Goal: Transaction & Acquisition: Purchase product/service

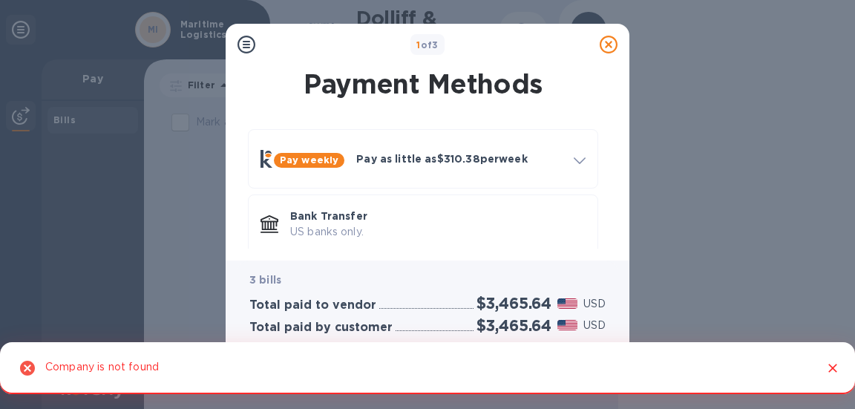
scroll to position [82, 0]
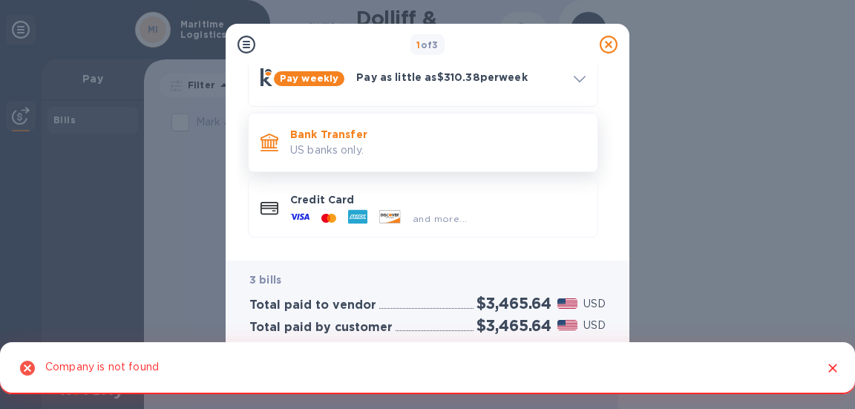
click at [360, 150] on p "US banks only." at bounding box center [437, 150] width 295 height 16
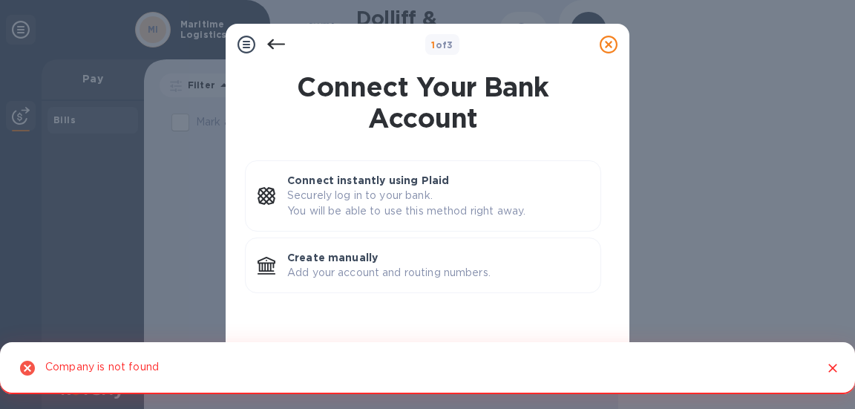
click at [834, 368] on icon "Close" at bounding box center [832, 368] width 15 height 15
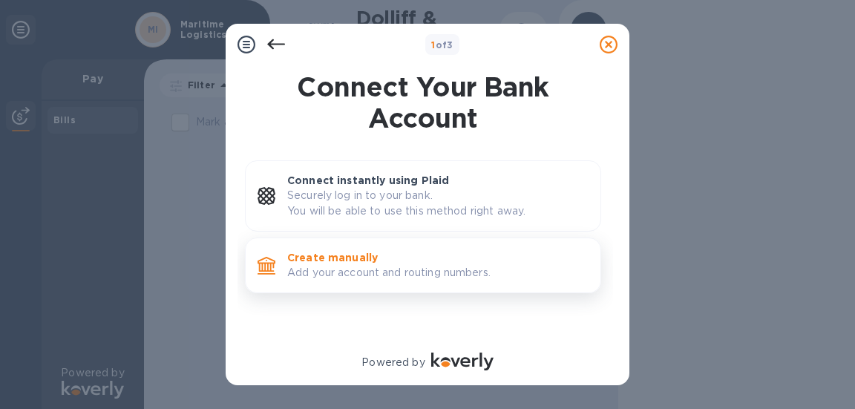
click at [373, 251] on p "Create manually" at bounding box center [437, 257] width 301 height 15
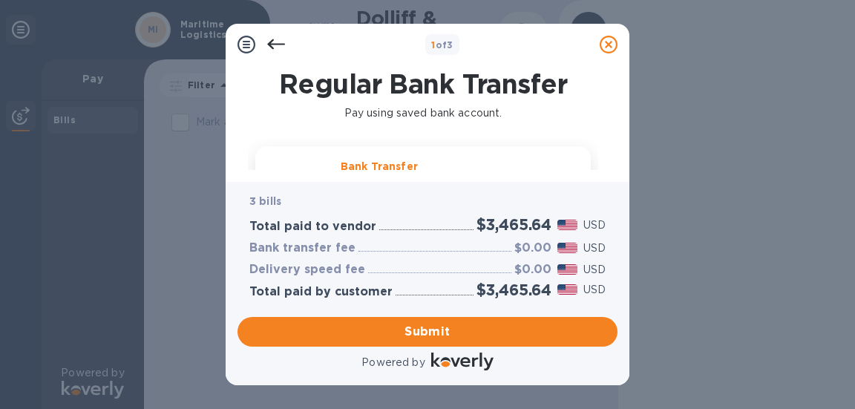
scroll to position [6, 0]
click at [393, 164] on p "Bank Transfer" at bounding box center [379, 160] width 77 height 15
click at [620, 85] on div "Regular Bank Transfer Pay using saved bank account. Bank Transfer Routing numbe…" at bounding box center [428, 123] width 404 height 117
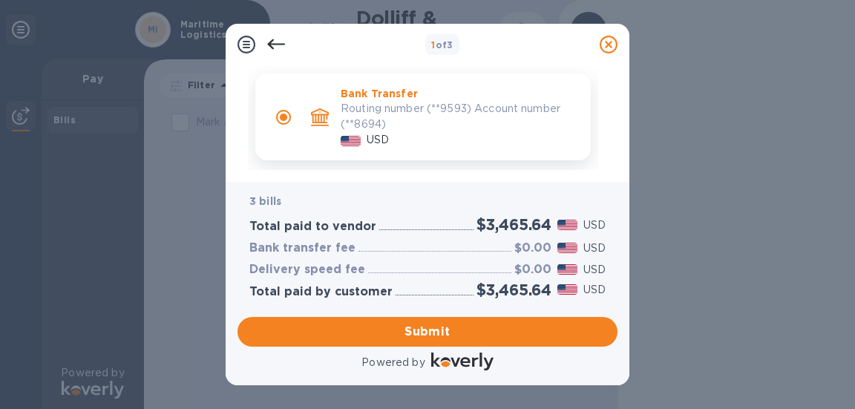
scroll to position [65, 0]
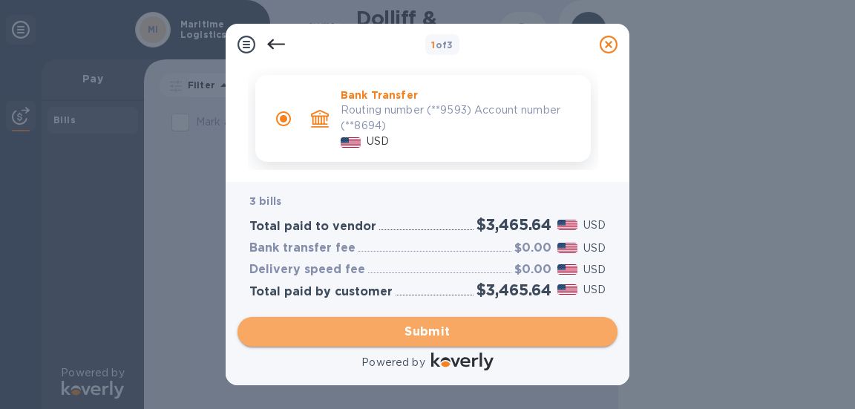
click at [416, 330] on span "Submit" at bounding box center [427, 332] width 356 height 18
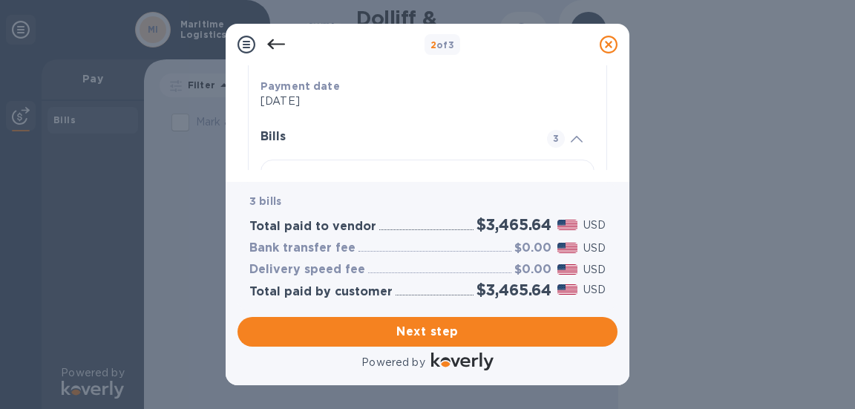
scroll to position [390, 0]
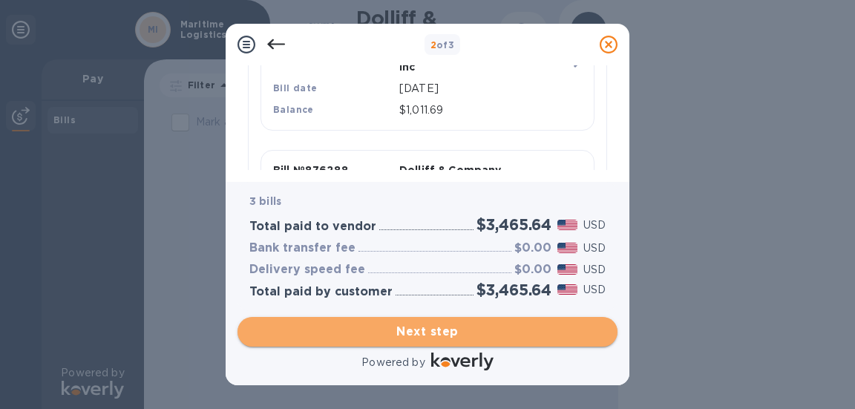
click at [463, 323] on span "Next step" at bounding box center [427, 332] width 356 height 18
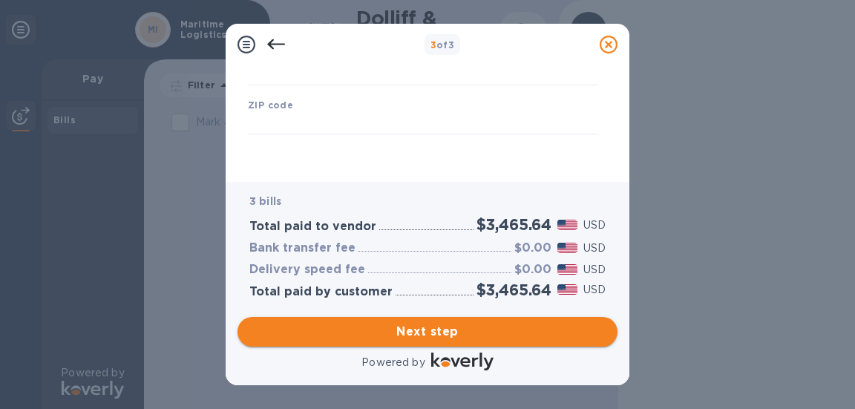
type input "[GEOGRAPHIC_DATA]"
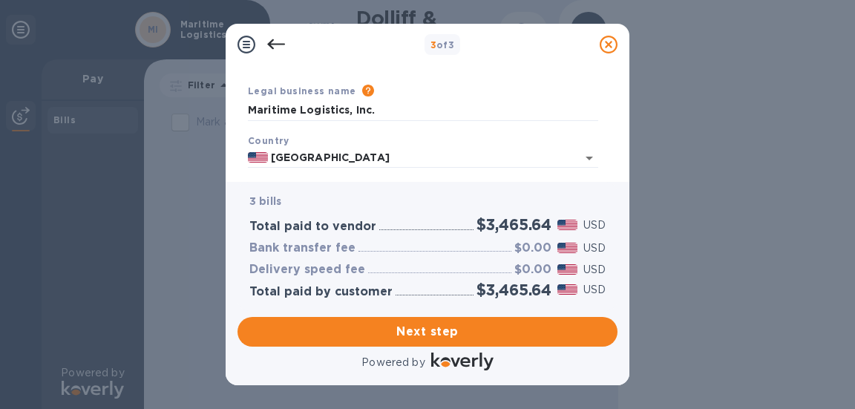
scroll to position [145, 0]
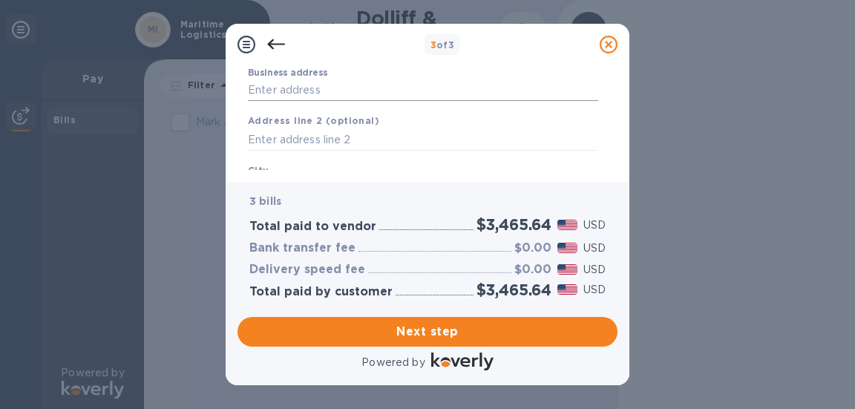
click at [293, 91] on input "Business address" at bounding box center [423, 90] width 350 height 22
type input "[STREET_ADDRESS]"
type input "[GEOGRAPHIC_DATA]"
type input "CA"
type input "90071"
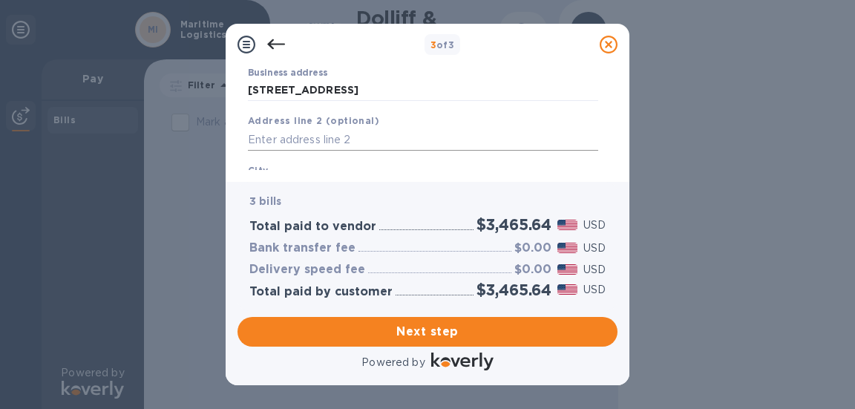
click at [307, 142] on input "text" at bounding box center [423, 139] width 350 height 22
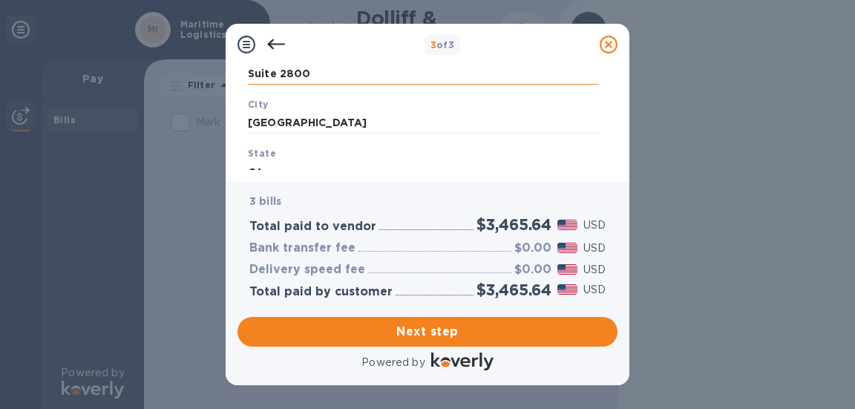
scroll to position [309, 0]
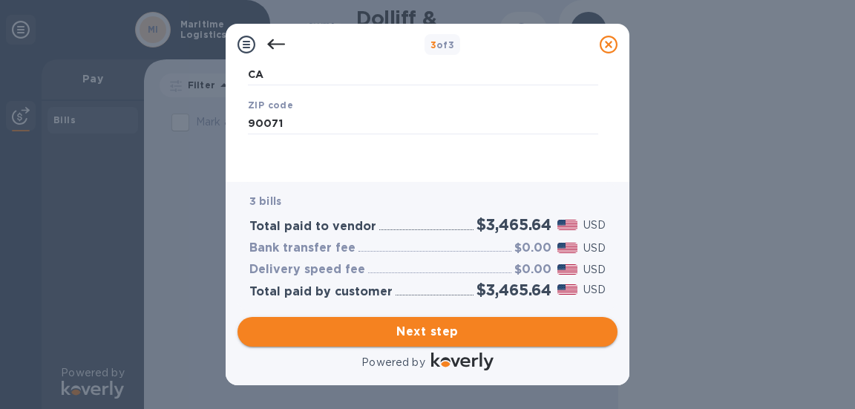
type input "Suite 2800"
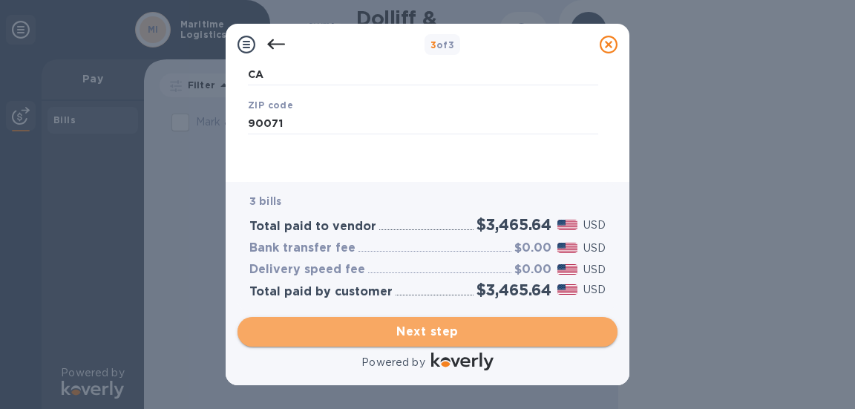
click at [419, 334] on span "Next step" at bounding box center [427, 332] width 356 height 18
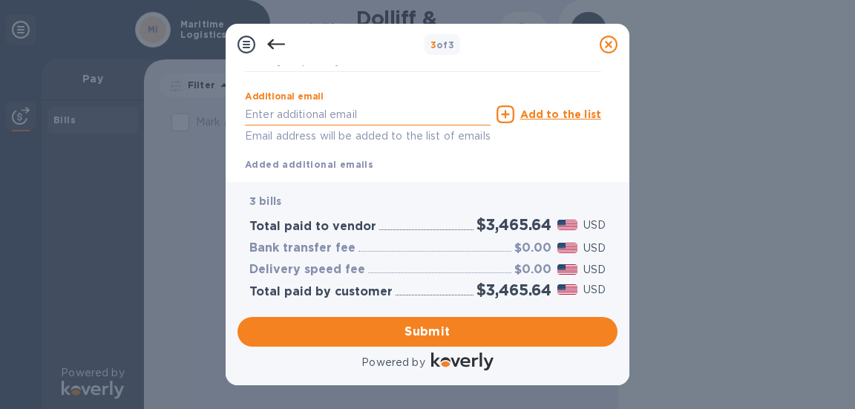
click at [337, 125] on input "text" at bounding box center [368, 114] width 246 height 22
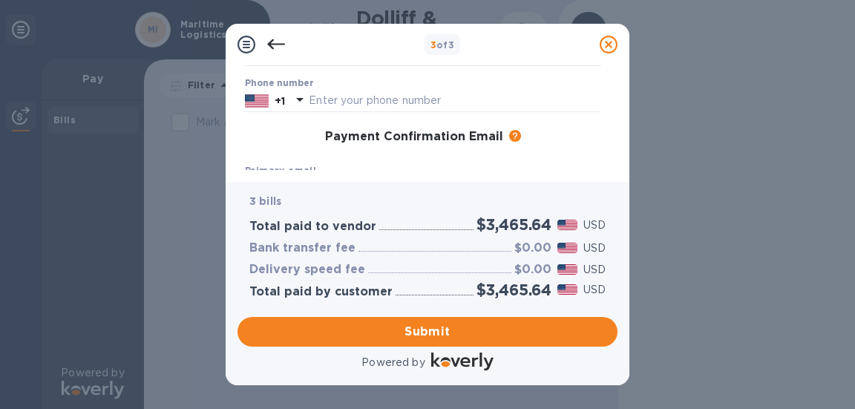
scroll to position [208, 0]
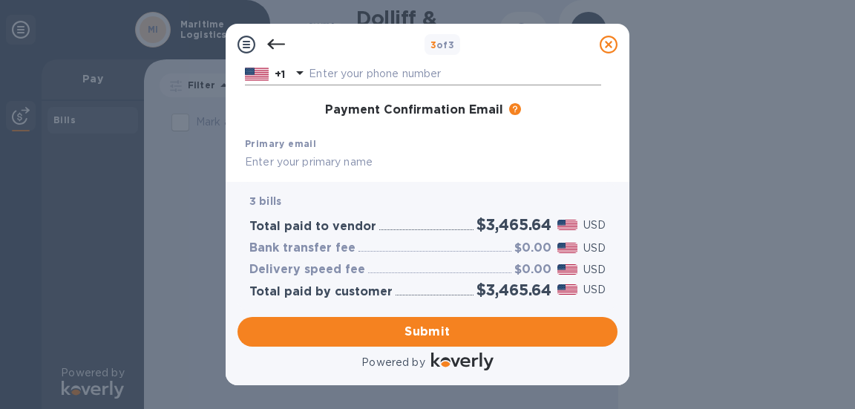
type input "[EMAIL_ADDRESS][DOMAIN_NAME]"
click at [381, 75] on input "text" at bounding box center [455, 74] width 292 height 22
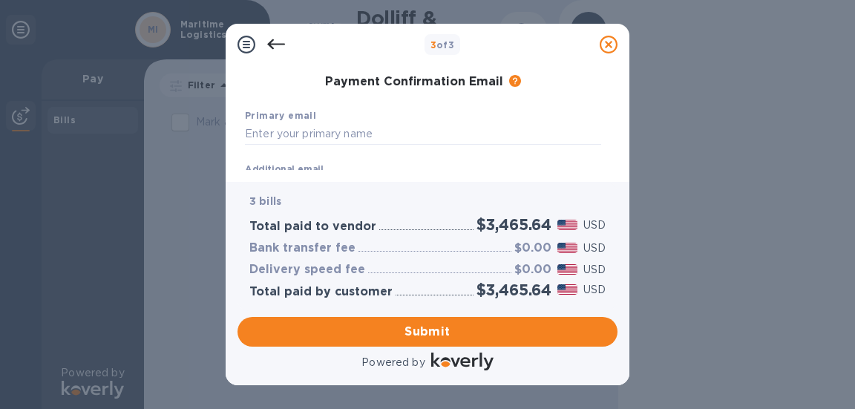
scroll to position [237, 0]
type input "8553217333"
click at [361, 137] on input "text" at bounding box center [423, 133] width 356 height 22
type input "M"
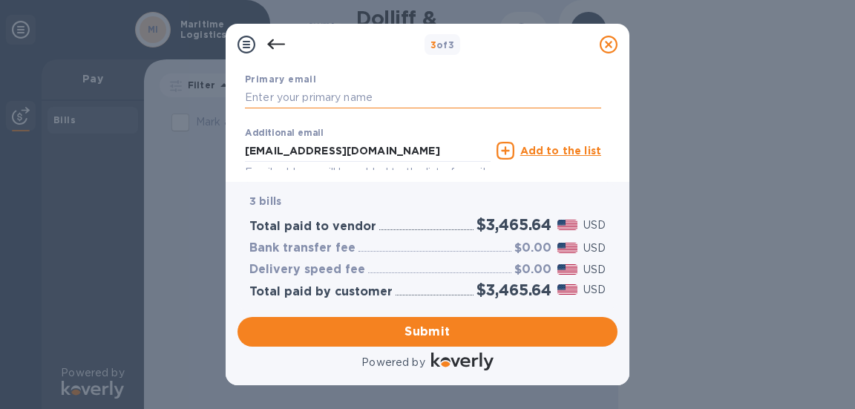
scroll to position [277, 0]
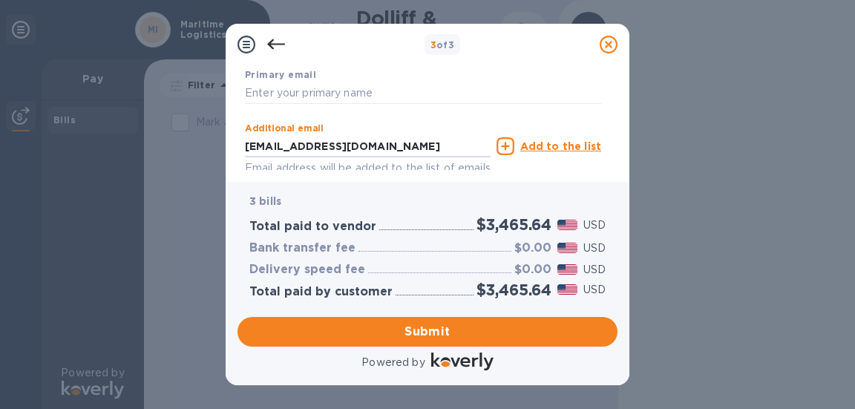
drag, startPoint x: 415, startPoint y: 145, endPoint x: 208, endPoint y: 152, distance: 207.2
click at [208, 152] on div "3 of 3 Payment Contact Information First name Last name Phone number [PHONE_NUM…" at bounding box center [427, 204] width 855 height 409
click at [346, 95] on input "text" at bounding box center [423, 93] width 356 height 22
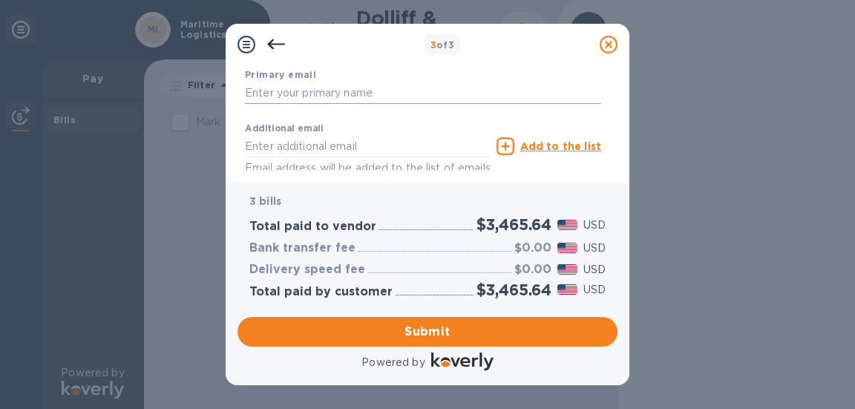
paste input "[EMAIL_ADDRESS][DOMAIN_NAME]"
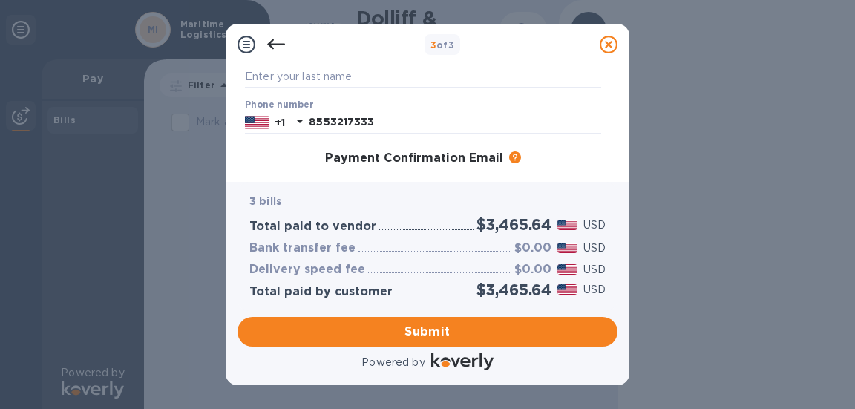
scroll to position [159, 0]
type input "[EMAIL_ADDRESS][DOMAIN_NAME]"
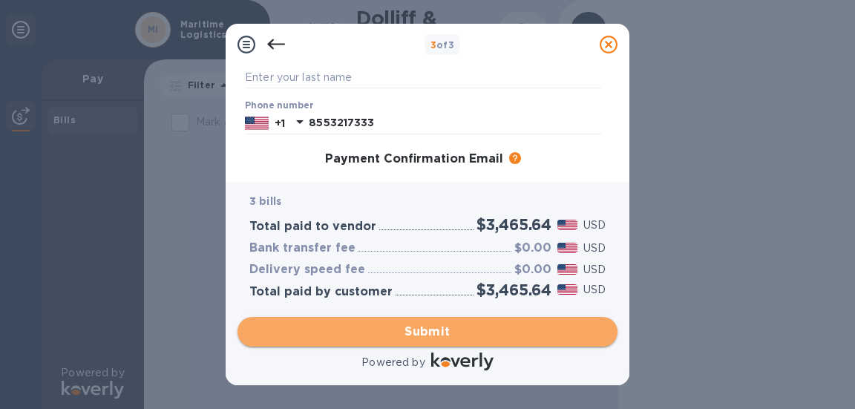
click at [441, 321] on button "Submit" at bounding box center [427, 332] width 380 height 30
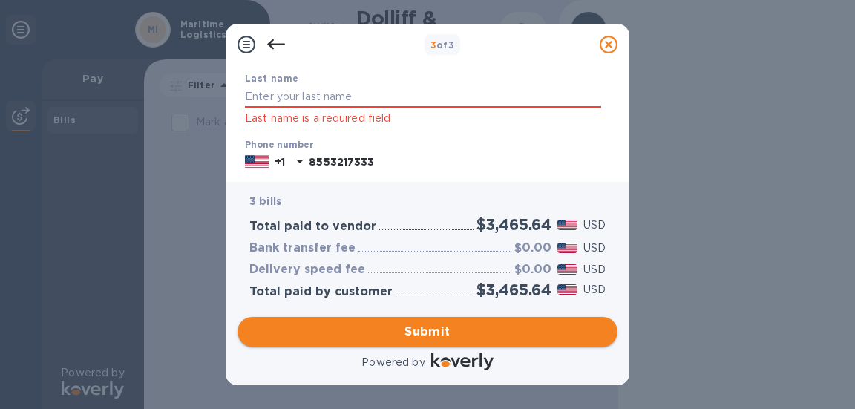
scroll to position [178, 0]
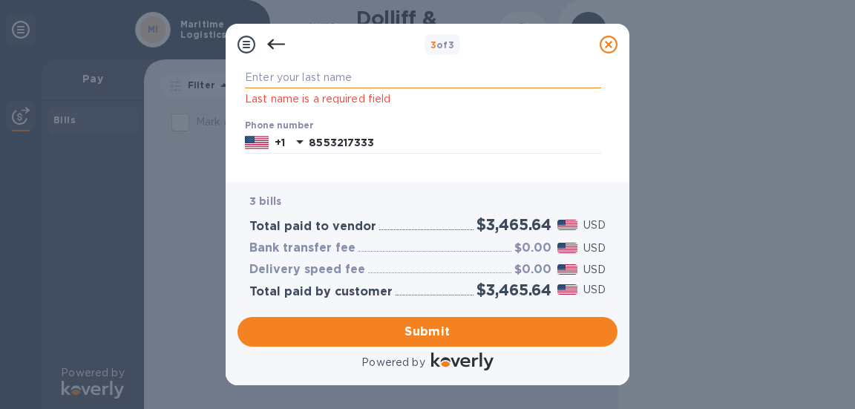
click at [358, 82] on input "text" at bounding box center [423, 78] width 356 height 22
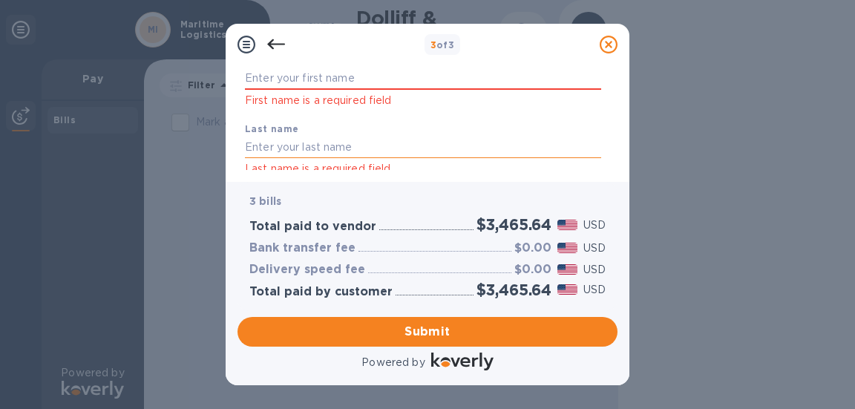
scroll to position [104, 0]
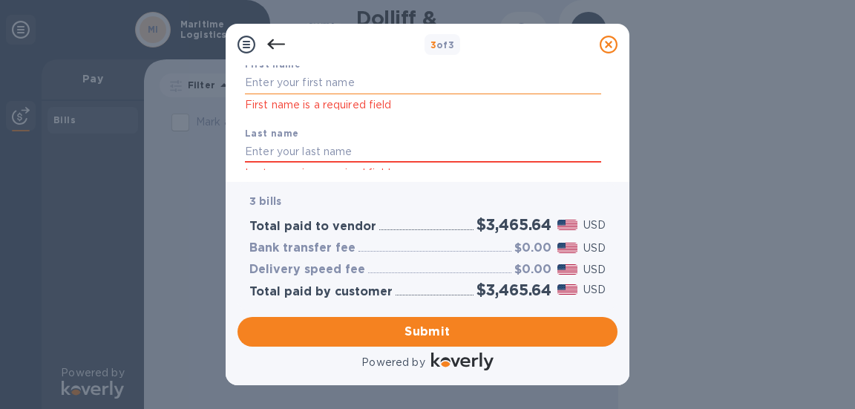
click at [304, 81] on input "text" at bounding box center [423, 83] width 356 height 22
type input "Maritime"
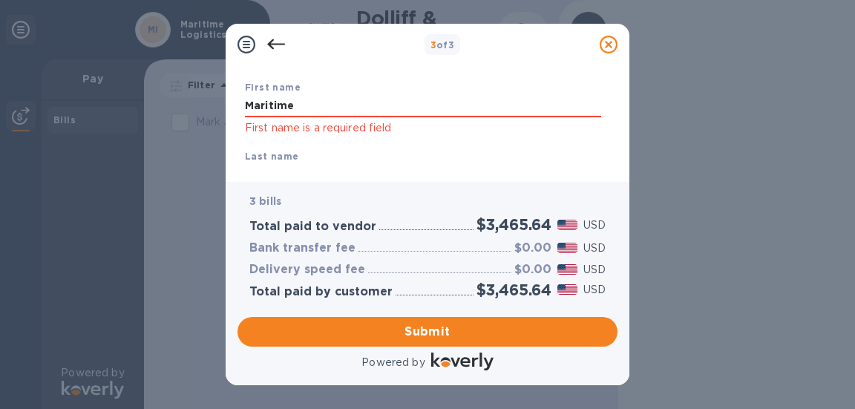
scroll to position [97, 0]
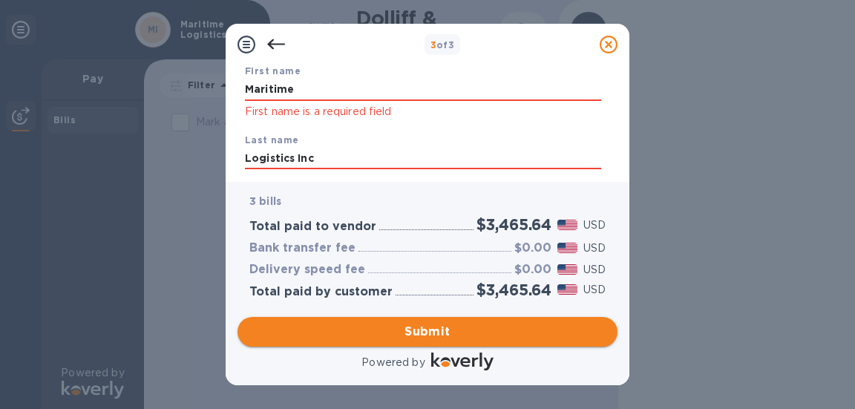
type input "Logistics Inc"
click at [427, 328] on span "Submit" at bounding box center [427, 332] width 356 height 18
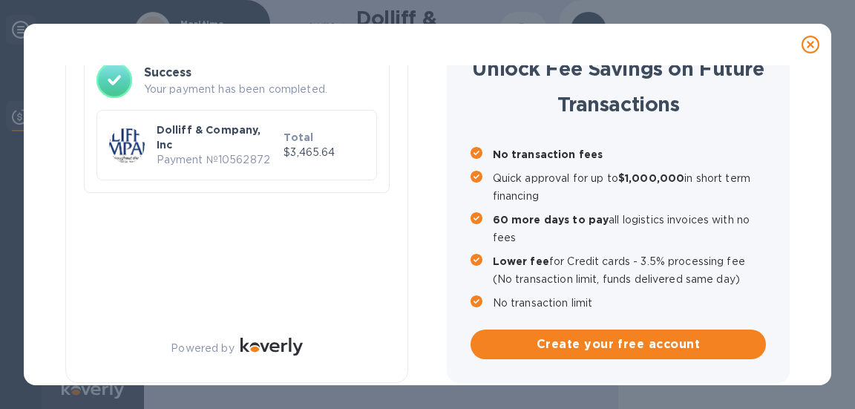
scroll to position [0, 0]
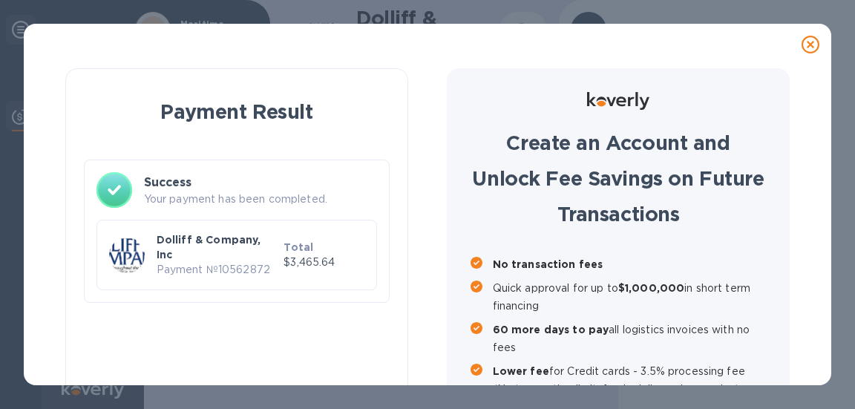
click at [249, 240] on p "Dolliff & Company, Inc" at bounding box center [218, 247] width 122 height 30
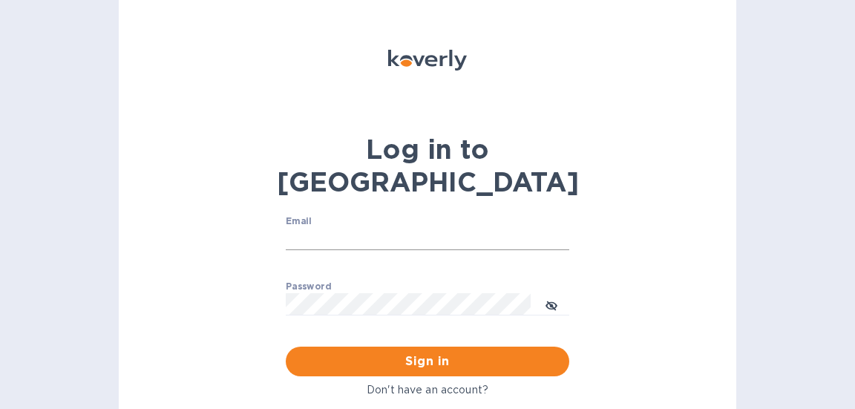
click at [344, 228] on input "Email" at bounding box center [427, 239] width 283 height 22
type input "accounting@maritimelogs.com"
click at [286, 347] on button "Sign in" at bounding box center [427, 362] width 283 height 30
